Goal: Task Accomplishment & Management: Manage account settings

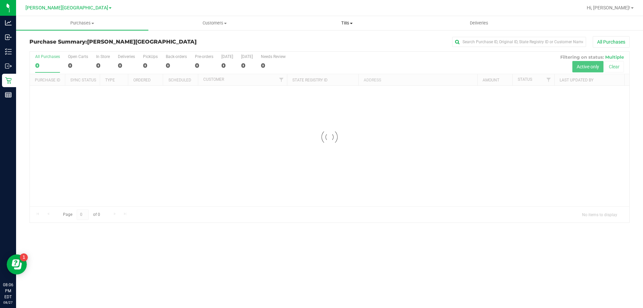
click at [354, 20] on span "Tills" at bounding box center [347, 23] width 132 height 6
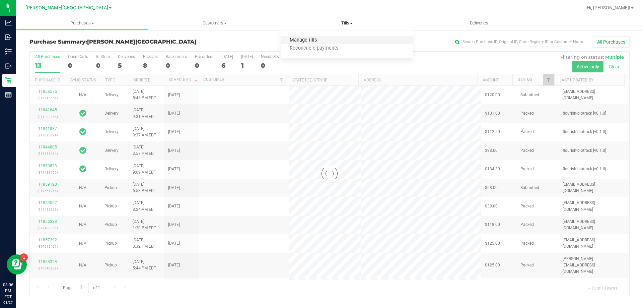
click at [324, 40] on span "Manage tills" at bounding box center [303, 41] width 45 height 6
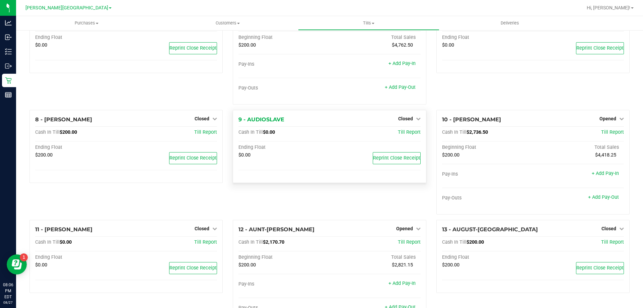
scroll to position [268, 0]
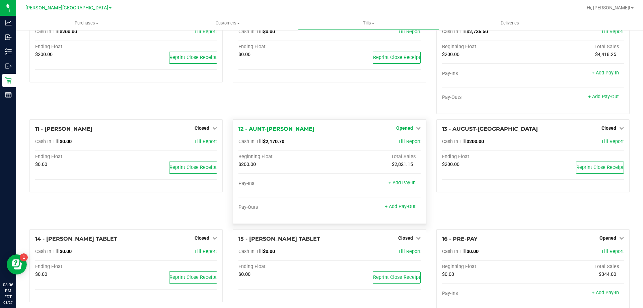
click at [403, 130] on span "Opened" at bounding box center [404, 127] width 17 height 5
click at [404, 144] on link "Close Till" at bounding box center [405, 141] width 18 height 5
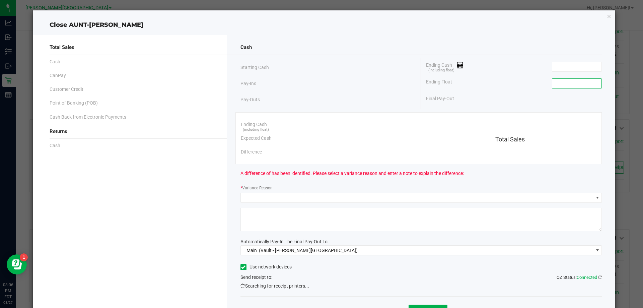
click at [574, 85] on input at bounding box center [576, 83] width 49 height 9
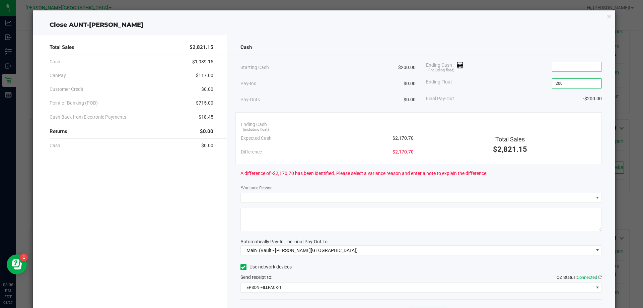
type input "$200.00"
click at [564, 69] on input at bounding box center [576, 66] width 49 height 9
click at [607, 18] on icon "button" at bounding box center [609, 16] width 5 height 8
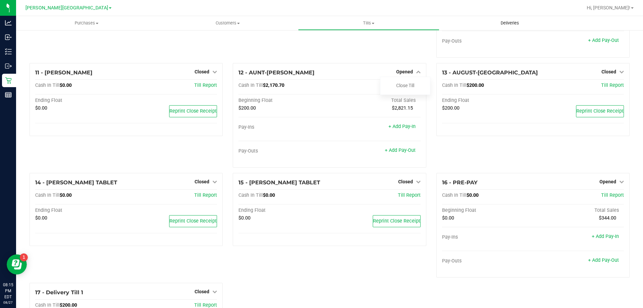
scroll to position [327, 0]
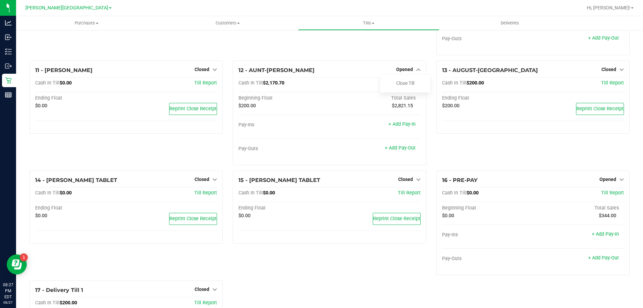
drag, startPoint x: 278, startPoint y: 275, endPoint x: 273, endPoint y: 275, distance: 5.4
click at [278, 275] on div "15 - [PERSON_NAME] TABLET Closed Open Till Cash In Till $0.00 Till Report Endin…" at bounding box center [329, 226] width 203 height 110
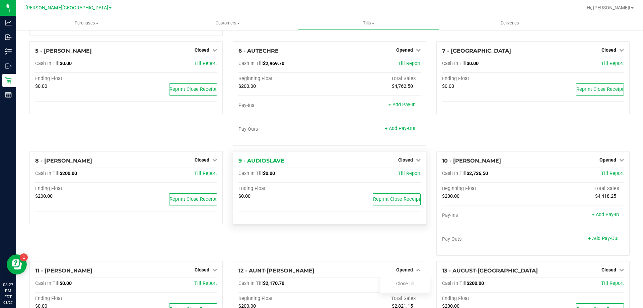
scroll to position [126, 0]
click at [410, 52] on link "Opened" at bounding box center [408, 50] width 24 height 5
click at [405, 64] on link "Close Till" at bounding box center [405, 64] width 18 height 5
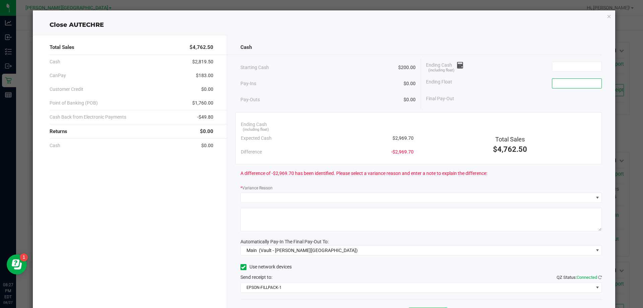
click at [562, 83] on input at bounding box center [576, 83] width 49 height 9
type input "$200.00"
click at [564, 70] on input at bounding box center [576, 66] width 49 height 9
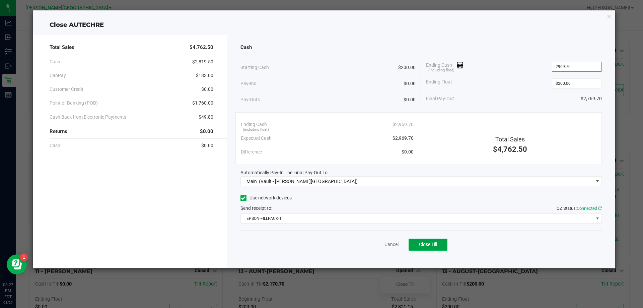
type input "$2,969.70"
click at [431, 245] on span "Close Till" at bounding box center [428, 244] width 18 height 5
click at [607, 19] on icon "button" at bounding box center [609, 16] width 5 height 8
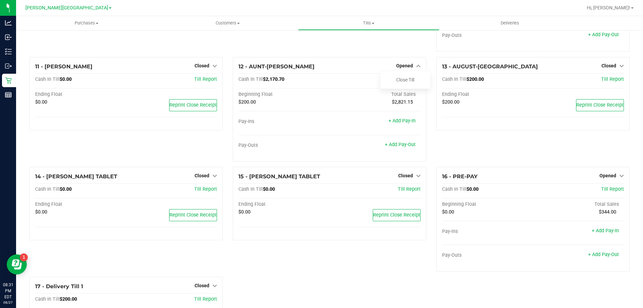
scroll to position [304, 0]
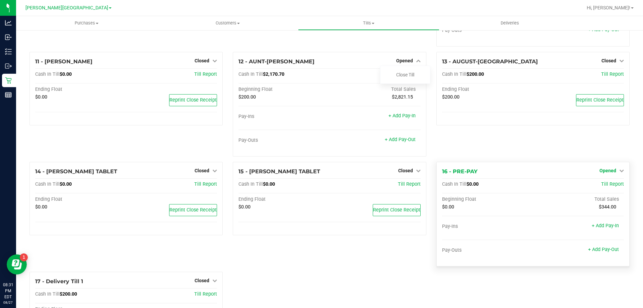
click at [607, 172] on span "Opened" at bounding box center [608, 170] width 17 height 5
click at [607, 187] on link "Close Till" at bounding box center [609, 184] width 18 height 5
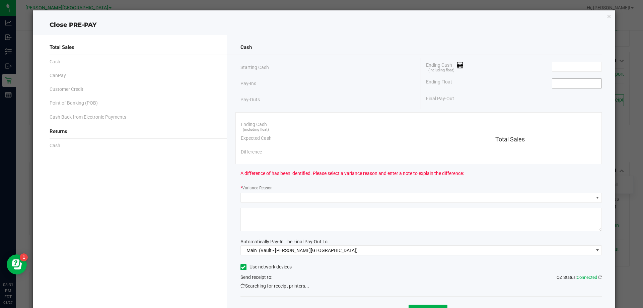
click at [569, 85] on input at bounding box center [576, 83] width 49 height 9
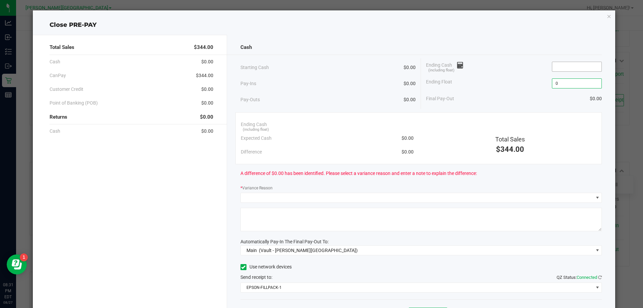
click at [571, 66] on input at bounding box center [576, 66] width 49 height 9
type input "$0.00"
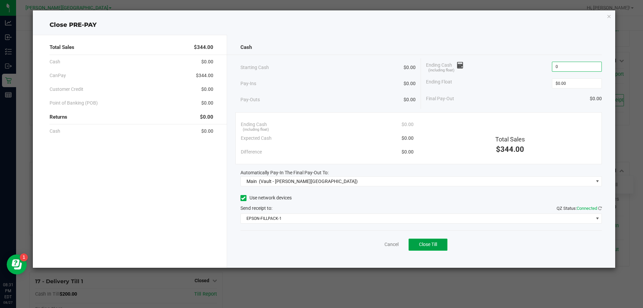
click at [428, 246] on span "Close Till" at bounding box center [428, 244] width 18 height 5
type input "$0.00"
click at [608, 19] on icon "button" at bounding box center [609, 16] width 5 height 8
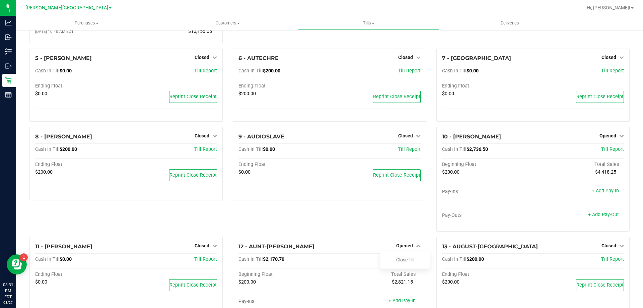
scroll to position [121, 0]
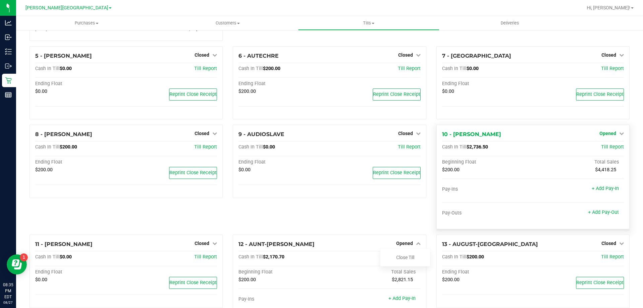
click at [605, 133] on span "Opened" at bounding box center [608, 133] width 17 height 5
click at [606, 149] on link "Close Till" at bounding box center [609, 147] width 18 height 5
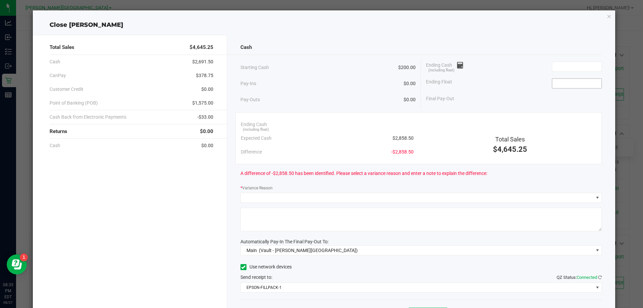
click at [585, 82] on input at bounding box center [576, 83] width 49 height 9
click at [565, 69] on input at bounding box center [576, 66] width 49 height 9
type input "$200.00"
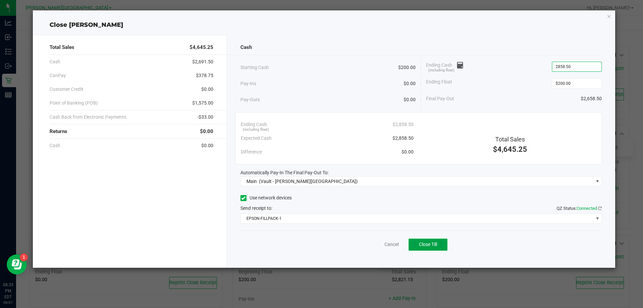
click at [430, 243] on span "Close Till" at bounding box center [428, 244] width 18 height 5
type input "$2,858.50"
click at [611, 16] on icon "button" at bounding box center [609, 16] width 5 height 8
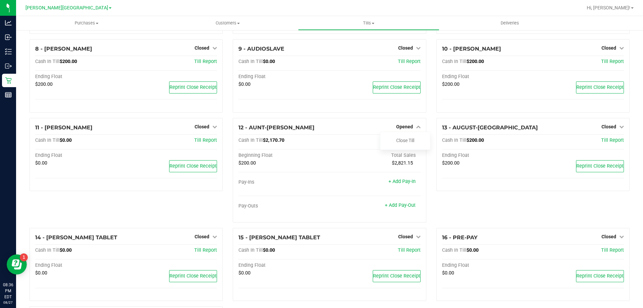
scroll to position [220, 0]
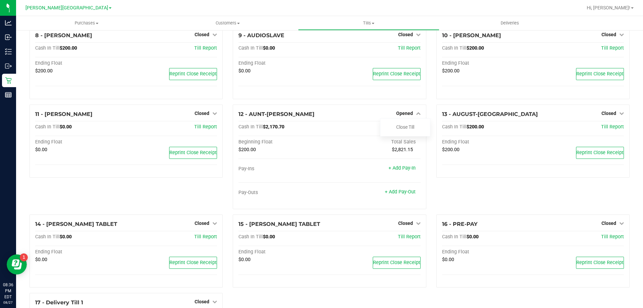
click at [402, 130] on link "Close Till" at bounding box center [405, 126] width 18 height 5
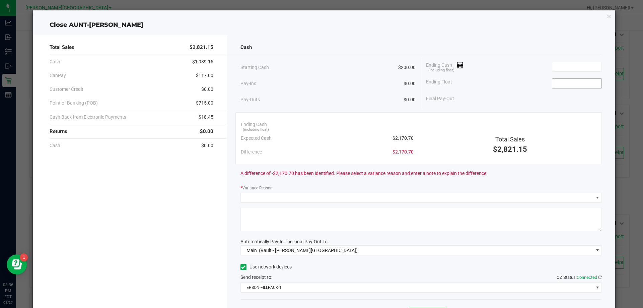
click at [573, 85] on input at bounding box center [576, 83] width 49 height 9
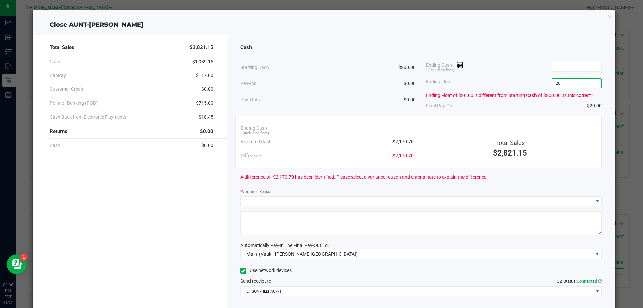
type input "200"
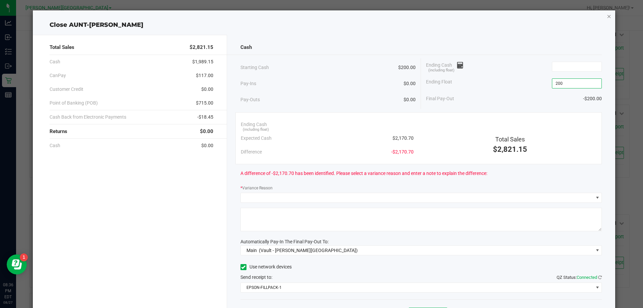
click at [607, 16] on icon "button" at bounding box center [609, 16] width 5 height 8
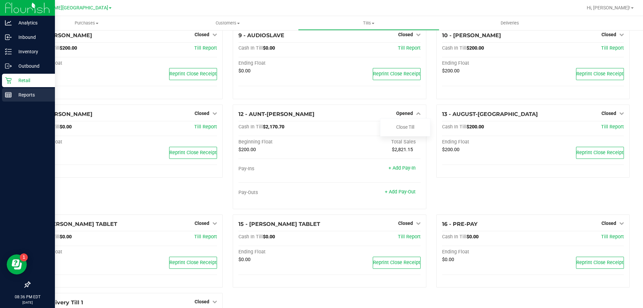
click at [4, 94] on div "Reports" at bounding box center [28, 94] width 53 height 13
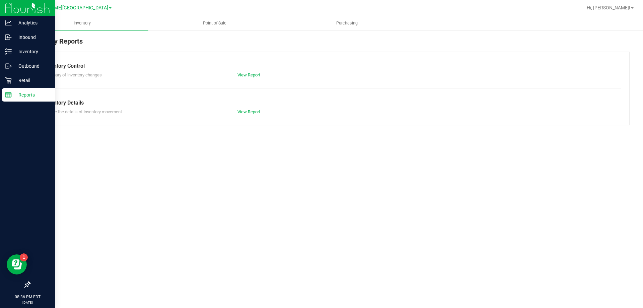
click at [215, 22] on span "Point of Sale" at bounding box center [215, 23] width 42 height 6
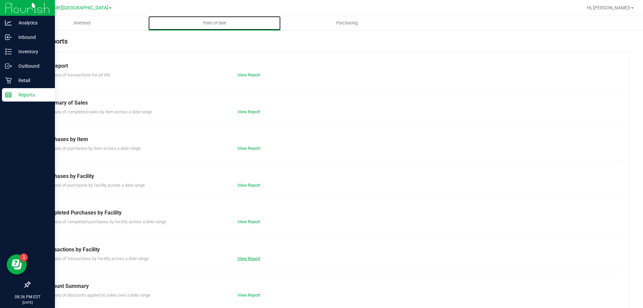
click at [249, 261] on link "View Report" at bounding box center [249, 258] width 23 height 5
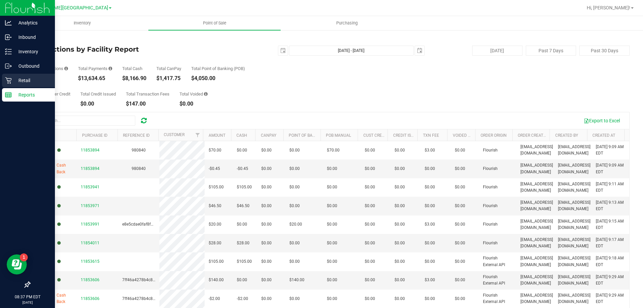
click at [8, 81] on icon at bounding box center [8, 80] width 6 height 6
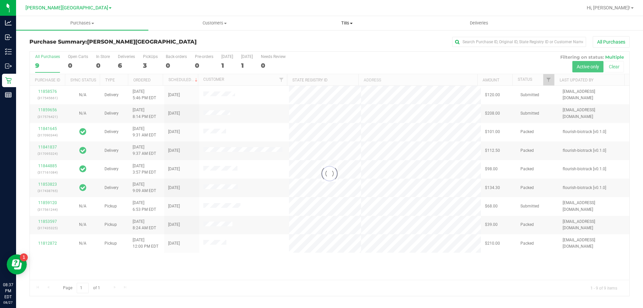
click at [354, 28] on uib-tab-heading "Tills Manage tills Reconcile e-payments" at bounding box center [347, 22] width 132 height 13
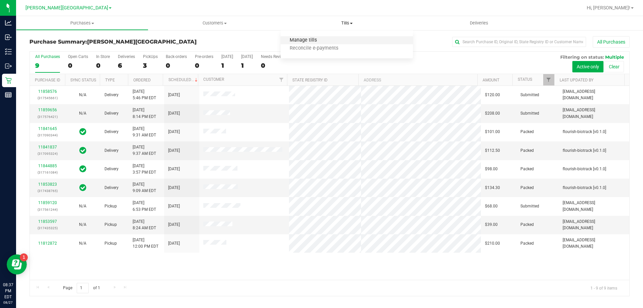
click at [314, 43] on span "Manage tills" at bounding box center [303, 41] width 45 height 6
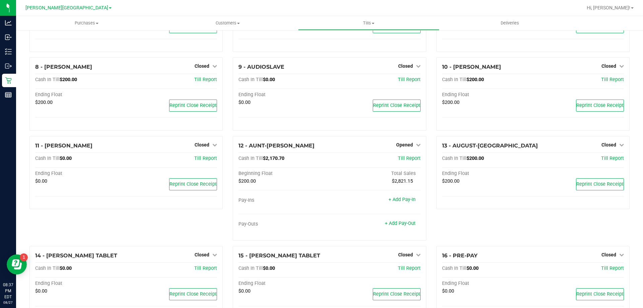
scroll to position [292, 0]
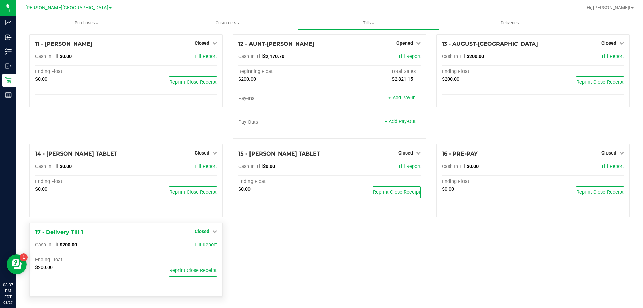
click at [202, 229] on span "Closed" at bounding box center [202, 230] width 15 height 5
click at [278, 241] on div "1 - Vault - [PERSON_NAME][GEOGRAPHIC_DATA] Count Vault Cash In Vault: $8,196.20…" at bounding box center [329, 23] width 610 height 555
click at [196, 272] on span "Reprint Close Receipt" at bounding box center [193, 271] width 47 height 6
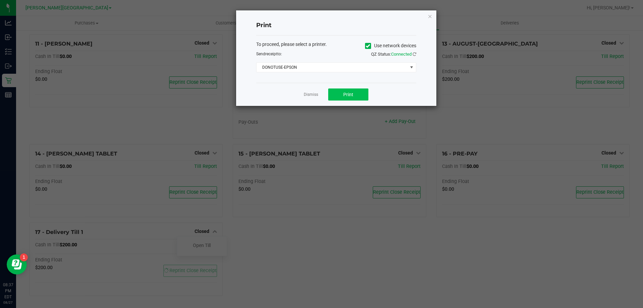
click at [347, 96] on span "Print" at bounding box center [348, 94] width 10 height 5
click at [298, 68] on div at bounding box center [336, 58] width 210 height 60
click at [302, 70] on div at bounding box center [336, 58] width 210 height 60
click at [411, 65] on div at bounding box center [336, 58] width 210 height 60
click at [401, 70] on div at bounding box center [336, 58] width 210 height 60
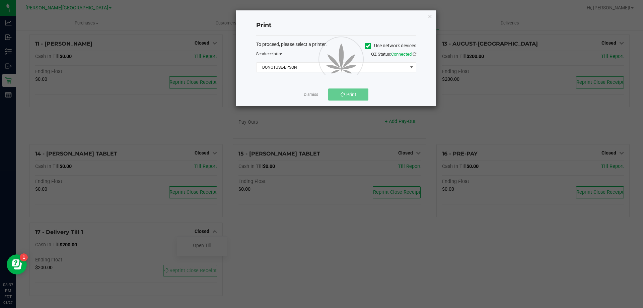
click at [320, 96] on div at bounding box center [336, 57] width 200 height 95
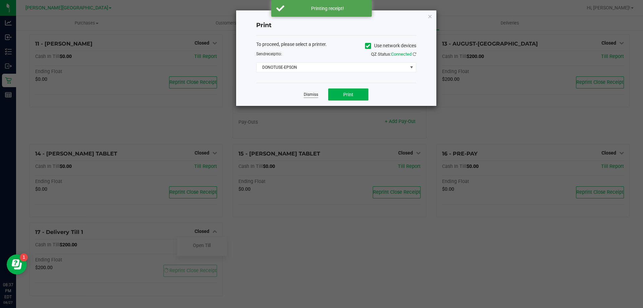
click at [312, 92] on link "Dismiss" at bounding box center [311, 95] width 14 height 6
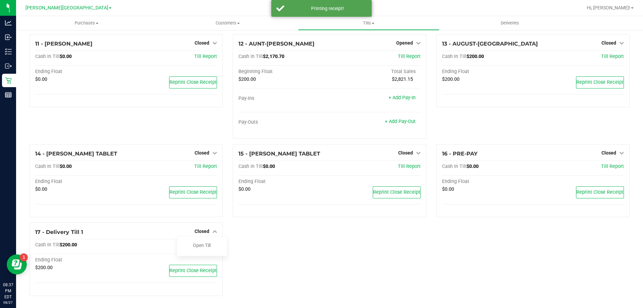
click at [328, 233] on div "1 - Vault - [PERSON_NAME][GEOGRAPHIC_DATA] Count Vault Cash In Vault: $8,196.20…" at bounding box center [329, 23] width 610 height 555
click at [325, 233] on div "1 - Vault - [PERSON_NAME][GEOGRAPHIC_DATA] Count Vault Cash In Vault: $8,196.20…" at bounding box center [329, 23] width 610 height 555
click at [306, 215] on div "15 - [PERSON_NAME] TABLET Closed Open Till Cash In Till $0.00 Till Report Endin…" at bounding box center [329, 180] width 193 height 73
click at [501, 130] on div "13 - AUGUST-ALSINA Closed Open Till Cash In Till $200.00 Till Report Ending Flo…" at bounding box center [532, 89] width 203 height 110
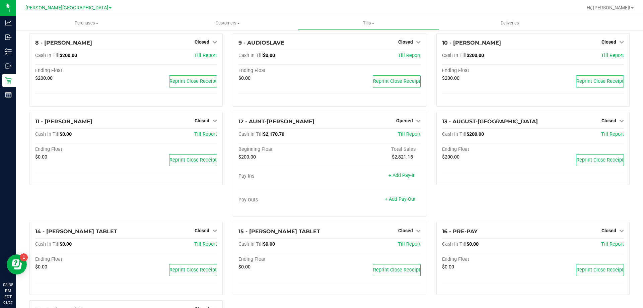
scroll to position [213, 0]
click at [406, 122] on span "Opened" at bounding box center [404, 120] width 17 height 5
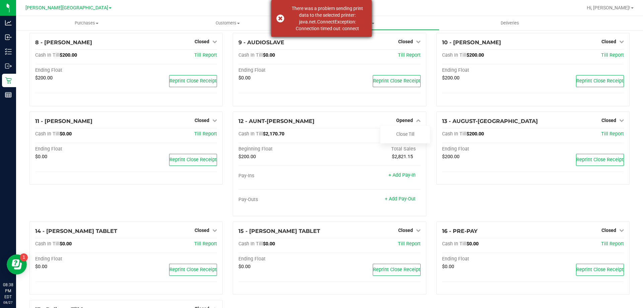
click at [282, 20] on div "There was a problem sending print data to the selected printer: java.net.Connec…" at bounding box center [321, 18] width 100 height 37
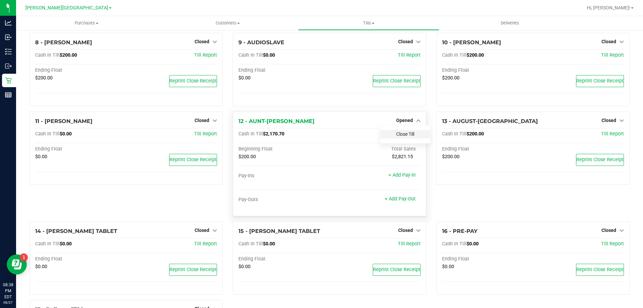
click at [402, 137] on link "Close Till" at bounding box center [405, 133] width 18 height 5
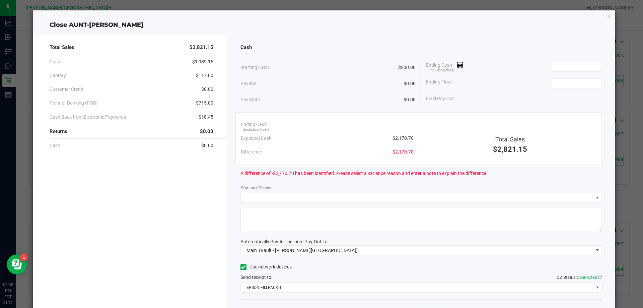
click at [607, 18] on icon "button" at bounding box center [609, 16] width 5 height 8
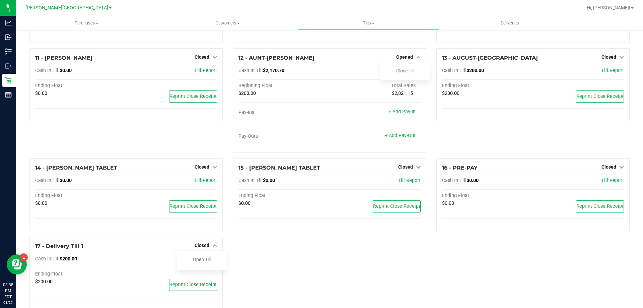
scroll to position [292, 0]
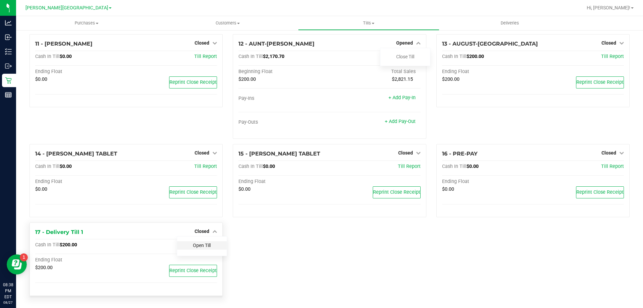
click at [195, 245] on link "Open Till" at bounding box center [202, 245] width 18 height 5
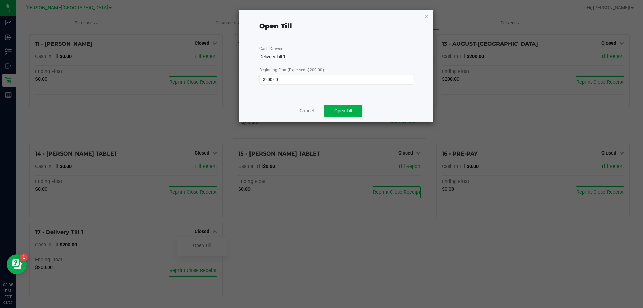
click at [305, 112] on link "Cancel" at bounding box center [307, 110] width 14 height 7
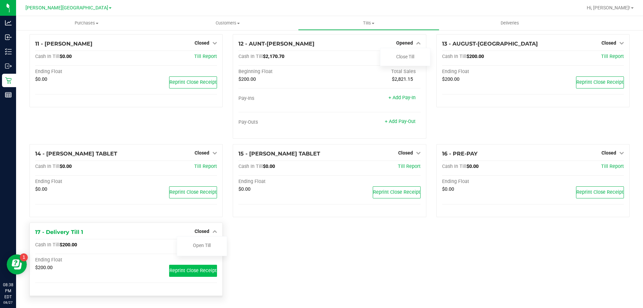
click at [196, 270] on span "Reprint Close Receipt" at bounding box center [193, 271] width 47 height 6
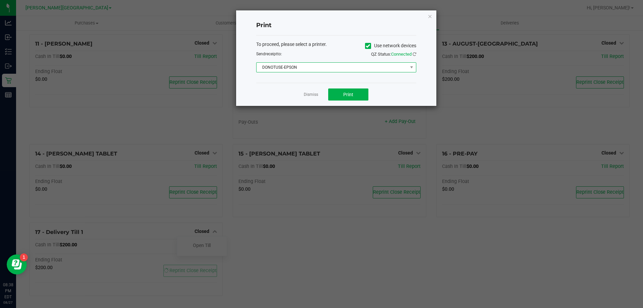
click at [288, 66] on span "DONOTUSE-EPSON" at bounding box center [332, 67] width 151 height 9
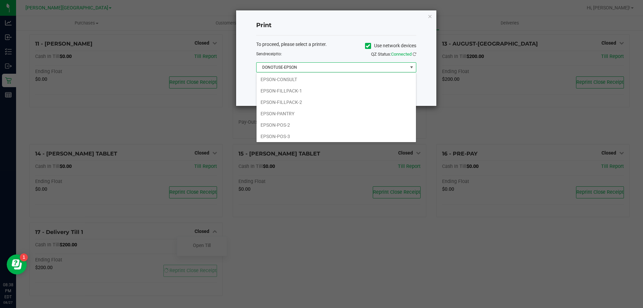
scroll to position [70, 0]
click at [288, 76] on li "EPSON-FILLPACK-1" at bounding box center [336, 78] width 159 height 11
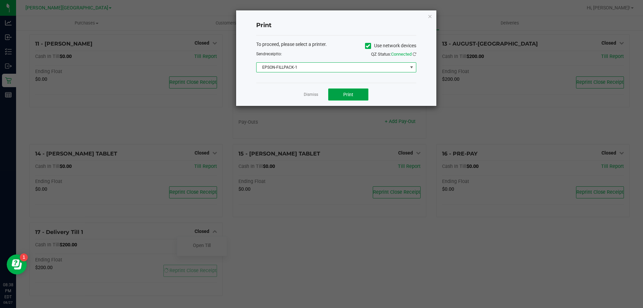
click at [346, 92] on span "Print" at bounding box center [348, 94] width 10 height 5
click at [315, 92] on link "Dismiss" at bounding box center [311, 95] width 14 height 6
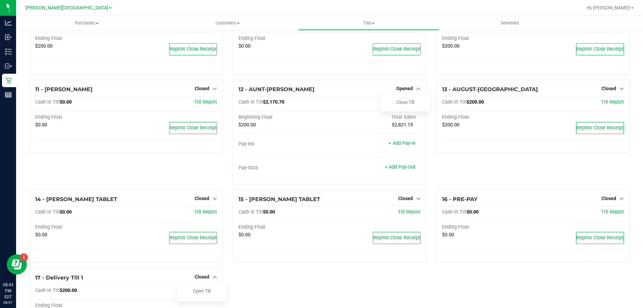
scroll to position [229, 0]
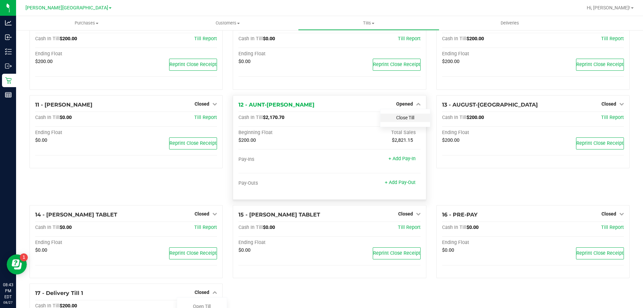
click at [400, 120] on link "Close Till" at bounding box center [405, 117] width 18 height 5
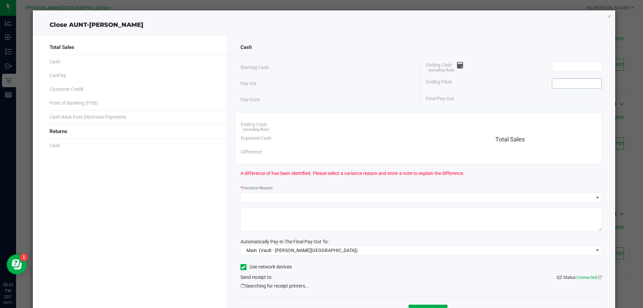
click at [577, 84] on input at bounding box center [576, 83] width 49 height 9
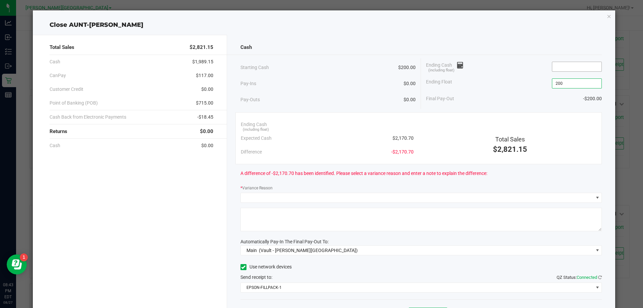
click at [569, 68] on input at bounding box center [576, 66] width 49 height 9
type input "$200.00"
click at [485, 83] on div "Ending Float $200.00" at bounding box center [514, 83] width 176 height 17
type input "$2,148.70"
drag, startPoint x: 318, startPoint y: 58, endPoint x: 323, endPoint y: 60, distance: 4.9
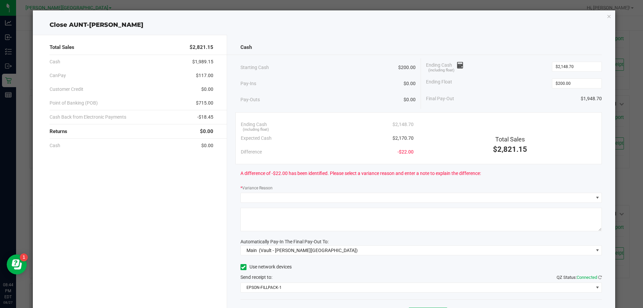
click at [322, 60] on div "Cash Starting Cash $200.00 Pay-Ins $0.00 Pay-Outs $0.00 Ending Cash (including …" at bounding box center [421, 186] width 389 height 302
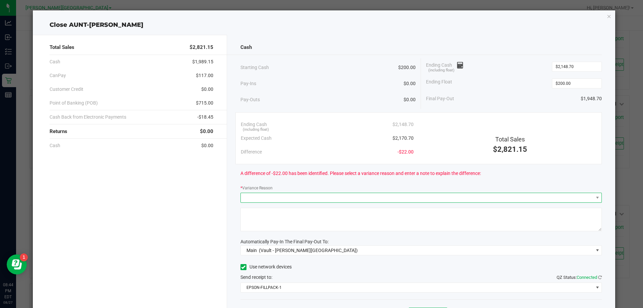
click at [249, 196] on span at bounding box center [417, 197] width 353 height 9
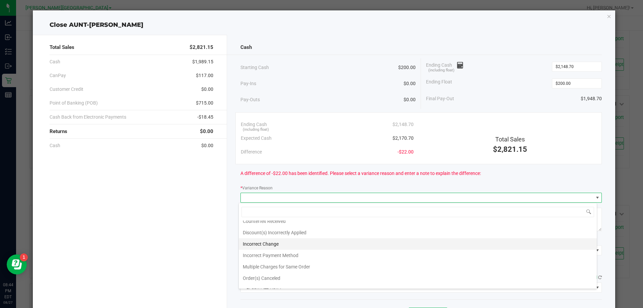
scroll to position [24, 0]
click at [282, 249] on li "Incorrect Payment Method" at bounding box center [418, 247] width 358 height 11
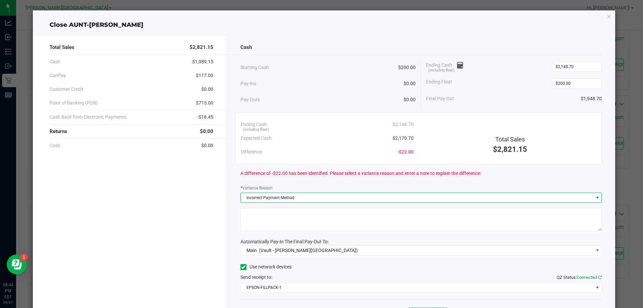
click at [261, 216] on textarea at bounding box center [422, 219] width 362 height 23
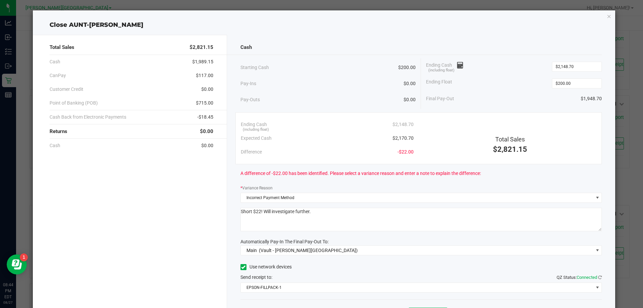
type textarea "Short $22! Will investigate further."
drag, startPoint x: 506, startPoint y: 186, endPoint x: 501, endPoint y: 184, distance: 5.4
click at [506, 186] on div "* Variance Reason" at bounding box center [422, 188] width 362 height 8
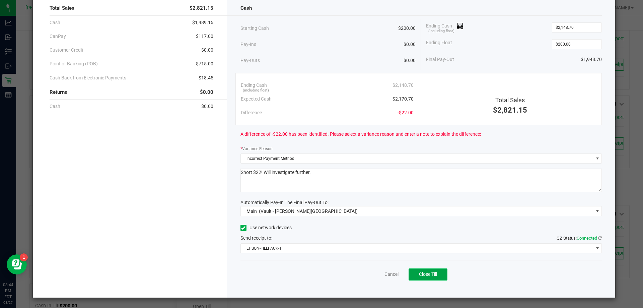
click at [419, 275] on span "Close Till" at bounding box center [428, 273] width 18 height 5
click at [371, 273] on link "Dismiss" at bounding box center [377, 274] width 16 height 7
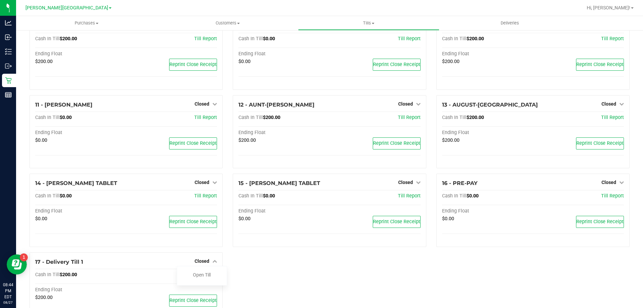
scroll to position [261, 0]
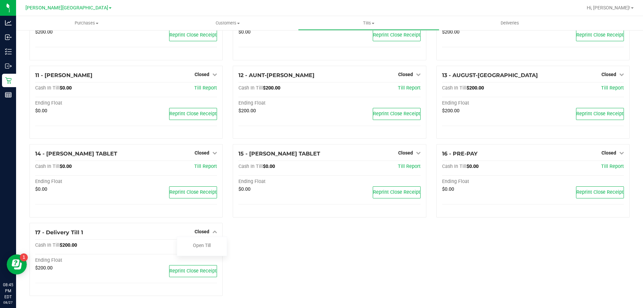
click at [315, 246] on div "1 - Vault - [PERSON_NAME][GEOGRAPHIC_DATA] Count Vault Cash In Vault: $8,196.20…" at bounding box center [329, 39] width 610 height 524
click at [292, 241] on div "1 - Vault - [PERSON_NAME][GEOGRAPHIC_DATA] Count Vault Cash In Vault: $8,196.20…" at bounding box center [329, 39] width 610 height 524
click at [153, 238] on div "17 - Delivery Till 1 Closed Open Till Cash In Till $200.00 Till Report Ending F…" at bounding box center [125, 259] width 193 height 73
click at [199, 232] on span "Closed" at bounding box center [202, 231] width 15 height 5
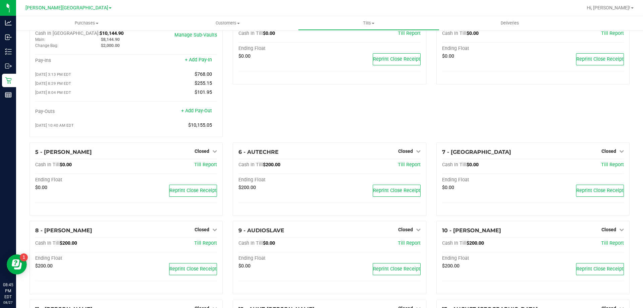
scroll to position [0, 0]
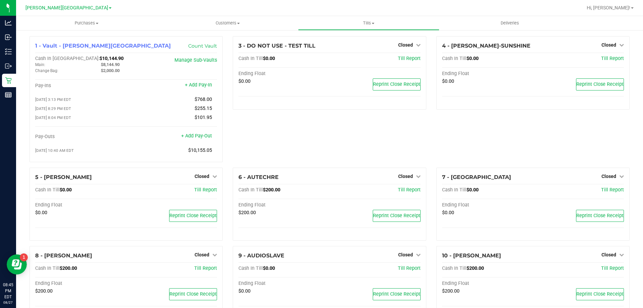
click at [299, 136] on div "3 - DO NOT USE - TEST TILL Closed Open Till Cash In Till $0.00 Till Report Endi…" at bounding box center [329, 101] width 203 height 131
click at [372, 22] on span "Tills" at bounding box center [368, 23] width 140 height 6
click at [343, 49] on span "Reconcile e-payments" at bounding box center [331, 49] width 67 height 6
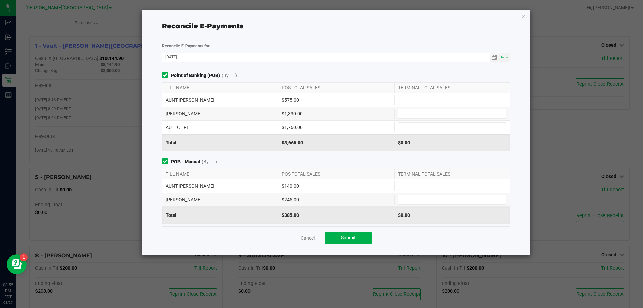
scroll to position [79, 0]
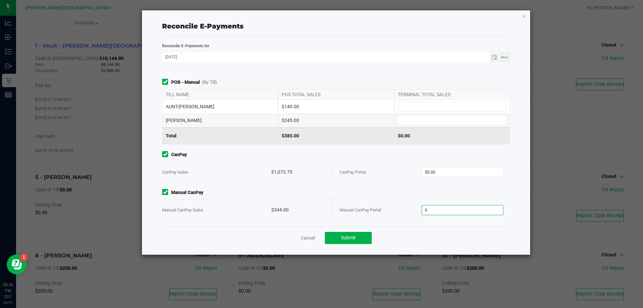
click at [447, 209] on input "0" at bounding box center [462, 209] width 81 height 9
type input "344"
click at [453, 171] on input "$0.00" at bounding box center [462, 171] width 81 height 9
type input "0"
type input "$344.00"
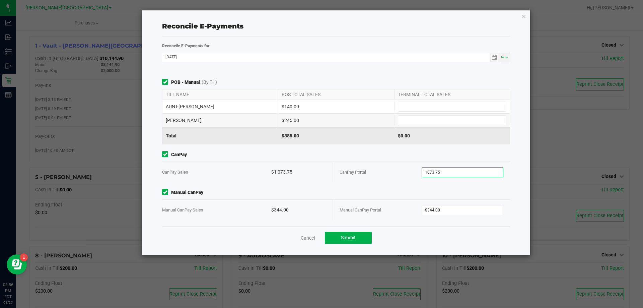
type input "$1,073.75"
click at [380, 158] on div "CanPay CanPay Sales $1,073.75 CanPay Portal $1,073.75" at bounding box center [336, 166] width 358 height 31
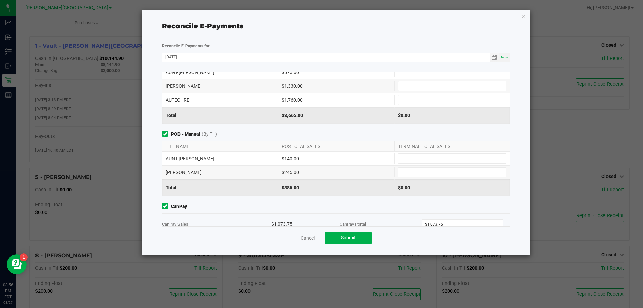
scroll to position [12, 0]
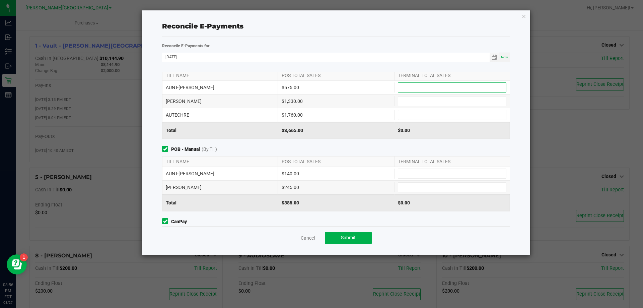
click at [407, 85] on input at bounding box center [452, 87] width 108 height 9
type input "$575.00"
click at [439, 174] on input at bounding box center [452, 173] width 108 height 9
type input "$140.00"
click at [417, 190] on input at bounding box center [452, 187] width 108 height 9
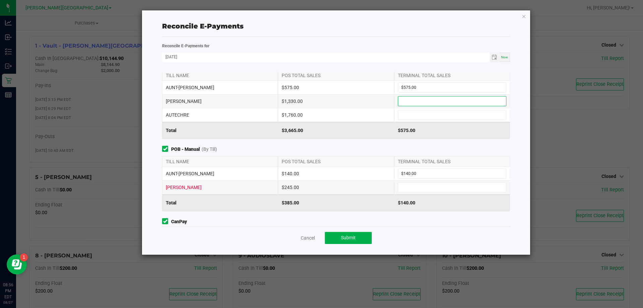
click at [417, 103] on input at bounding box center [452, 100] width 108 height 9
type input "$1,330.00"
click at [418, 189] on input at bounding box center [452, 187] width 108 height 9
type input "$245.00"
click at [379, 145] on div "Point of Banking (POB) (By Till) TILL NAME POS TOTAL SALES TERMINAL TOTAL SALES…" at bounding box center [336, 149] width 358 height 154
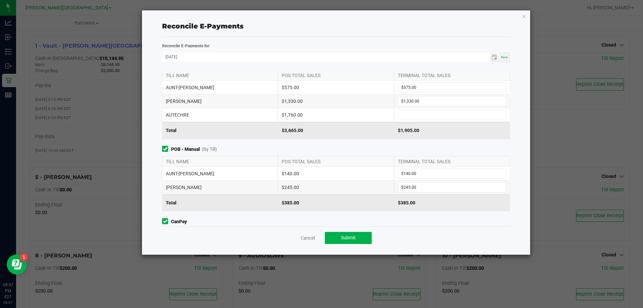
click at [416, 232] on div "Cancel Submit" at bounding box center [336, 237] width 348 height 23
click at [419, 112] on input at bounding box center [452, 114] width 108 height 9
type input "$1,760.00"
click at [383, 69] on div "Reconcile E-Payments for [DATE] Now Point of Banking (POB) (By Till) TILL NAME …" at bounding box center [336, 134] width 358 height 184
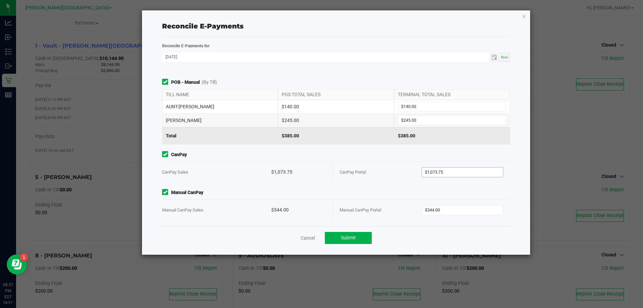
scroll to position [0, 0]
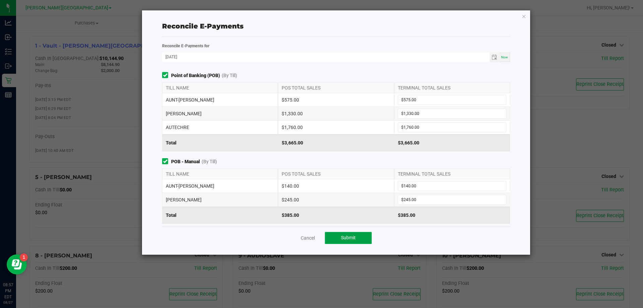
click at [352, 236] on span "Submit" at bounding box center [348, 237] width 15 height 5
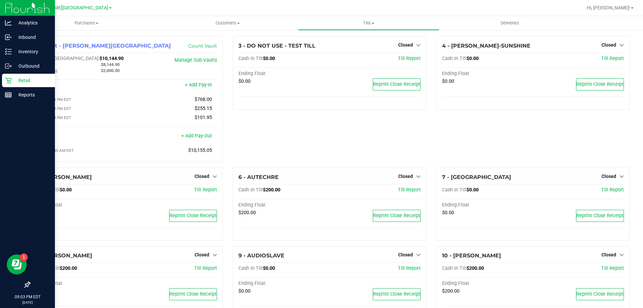
click at [21, 79] on p "Retail" at bounding box center [32, 80] width 40 height 8
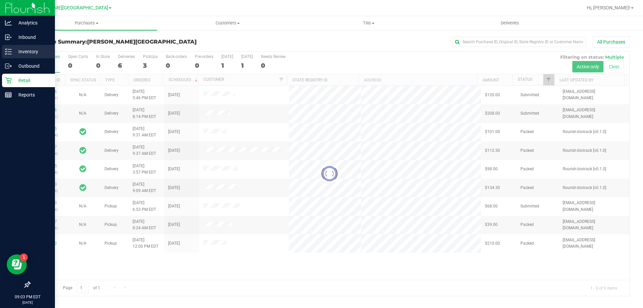
click at [11, 52] on line at bounding box center [10, 52] width 4 height 0
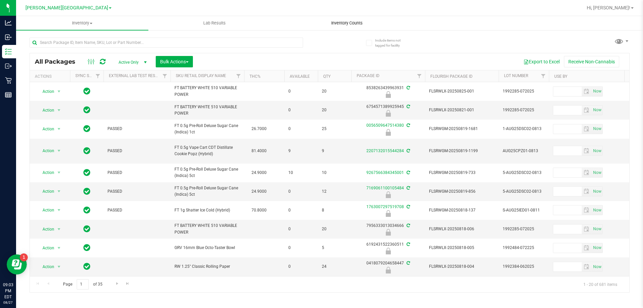
click at [348, 22] on span "Inventory Counts" at bounding box center [347, 23] width 50 height 6
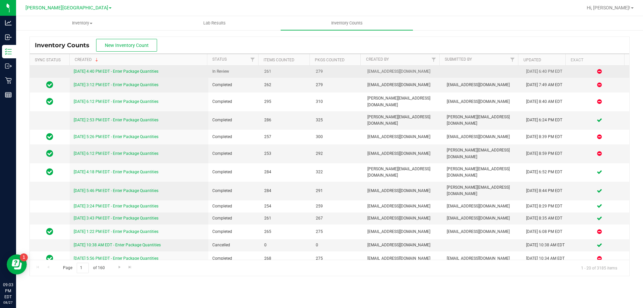
click at [141, 70] on link "[DATE] 4:40 PM EDT - Enter Package Quantities" at bounding box center [116, 71] width 85 height 5
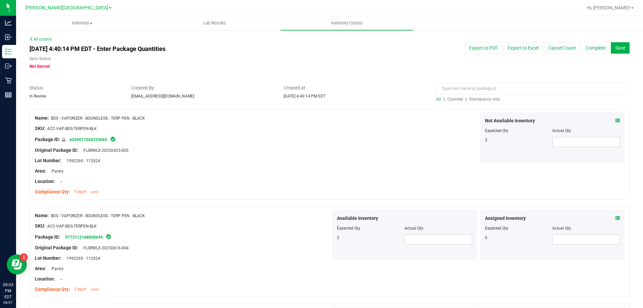
click at [487, 97] on span "Discrepancy only" at bounding box center [484, 99] width 31 height 5
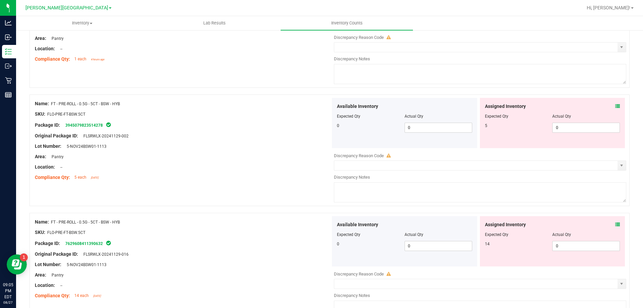
scroll to position [201, 0]
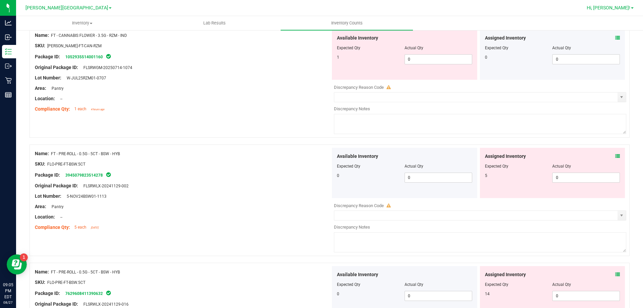
click at [619, 8] on span "Hi, [PERSON_NAME]!" at bounding box center [609, 7] width 44 height 5
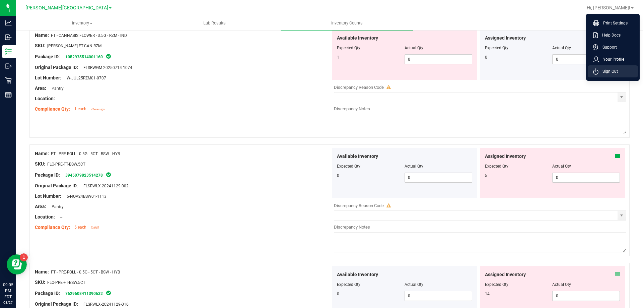
click at [605, 72] on span "Sign Out" at bounding box center [608, 71] width 19 height 7
